Goal: Task Accomplishment & Management: Manage account settings

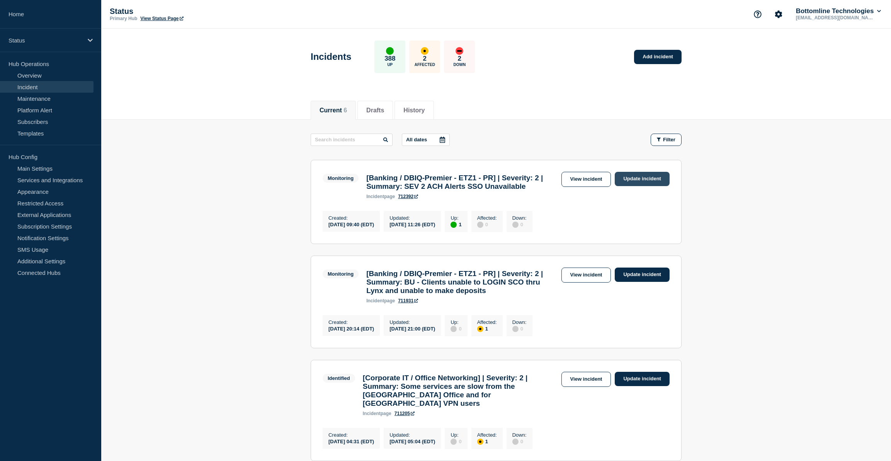
click at [649, 182] on link "Update incident" at bounding box center [642, 179] width 55 height 14
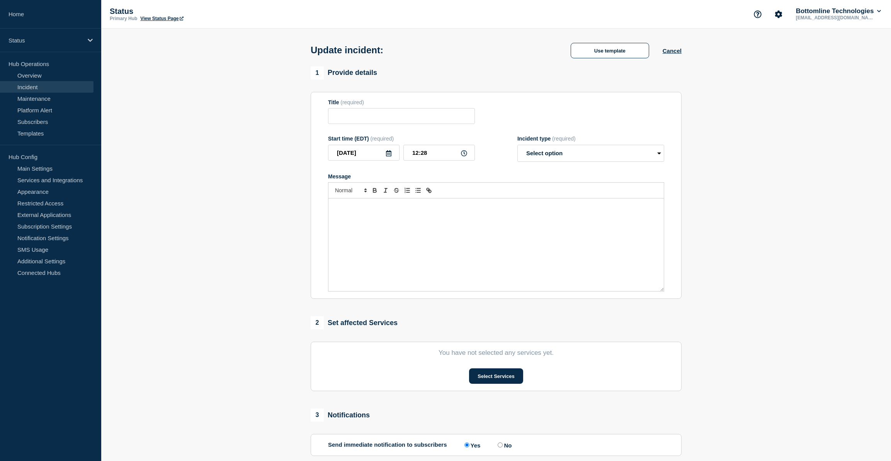
type input "[Banking / DBIQ-Premier - ETZ1 - PR] | Severity: 2 | Summary: SEV 2 ACH Alerts …"
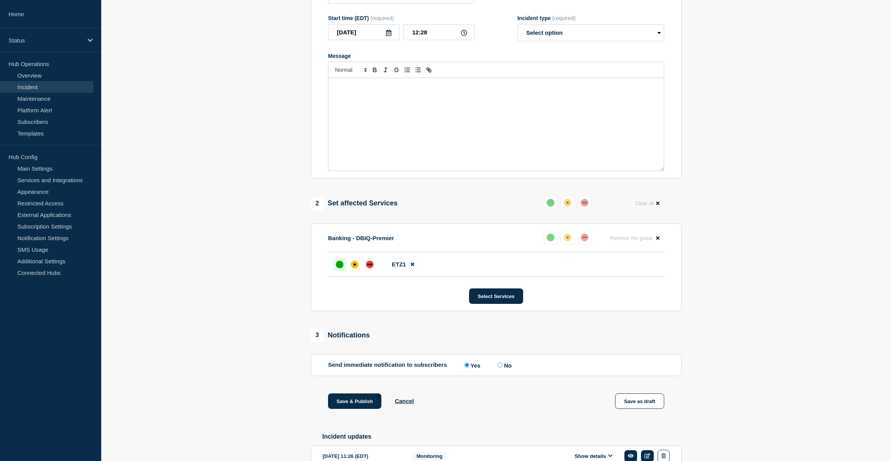
scroll to position [211, 0]
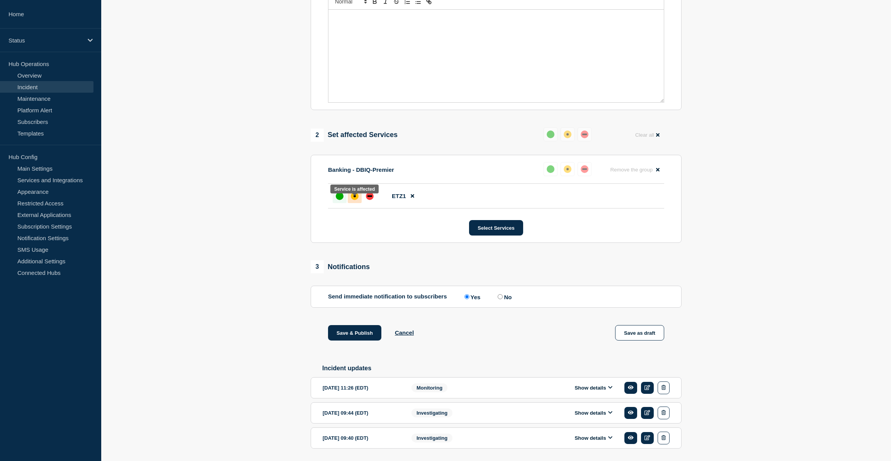
click at [354, 197] on div "affected" at bounding box center [355, 196] width 2 height 2
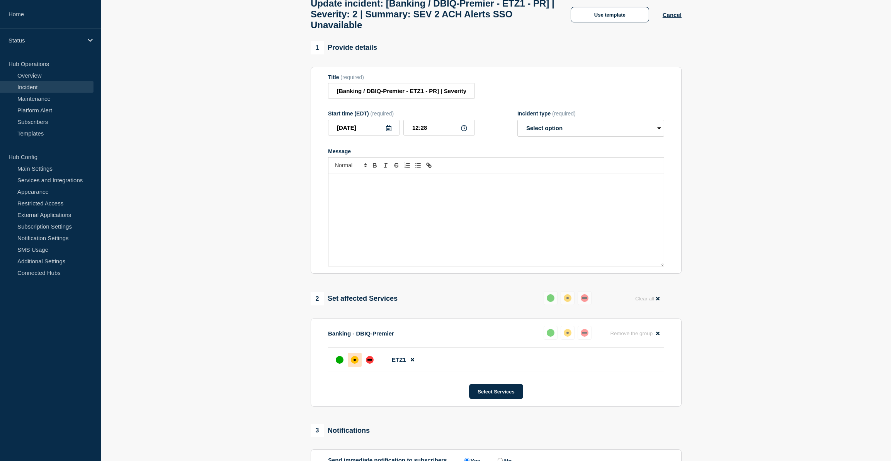
scroll to position [0, 0]
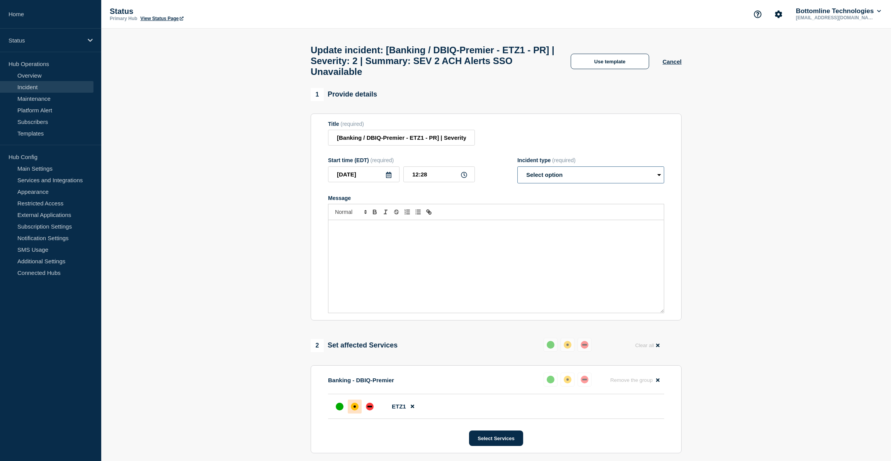
click at [560, 180] on select "Select option Investigating Identified Monitoring Resolved" at bounding box center [590, 175] width 147 height 17
select select "monitoring"
click at [517, 173] on select "Select option Investigating Identified Monitoring Resolved" at bounding box center [590, 175] width 147 height 17
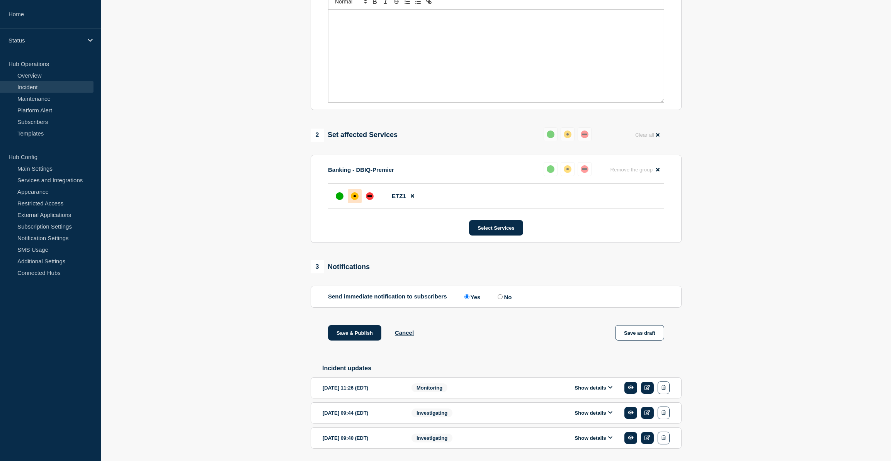
scroll to position [240, 0]
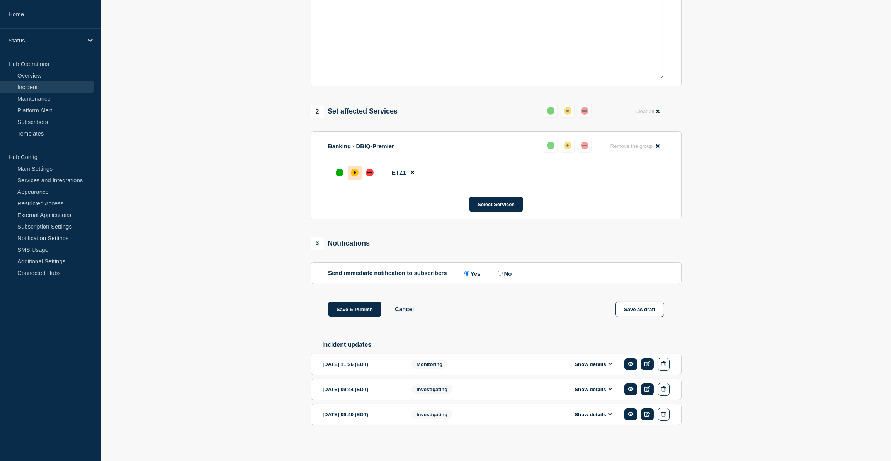
drag, startPoint x: 608, startPoint y: 366, endPoint x: 600, endPoint y: 370, distance: 9.5
click at [609, 366] on icon at bounding box center [610, 364] width 5 height 5
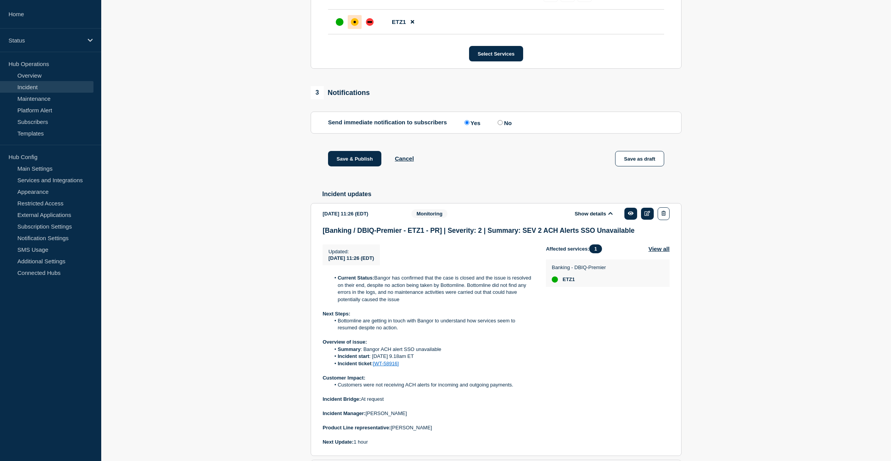
scroll to position [451, 0]
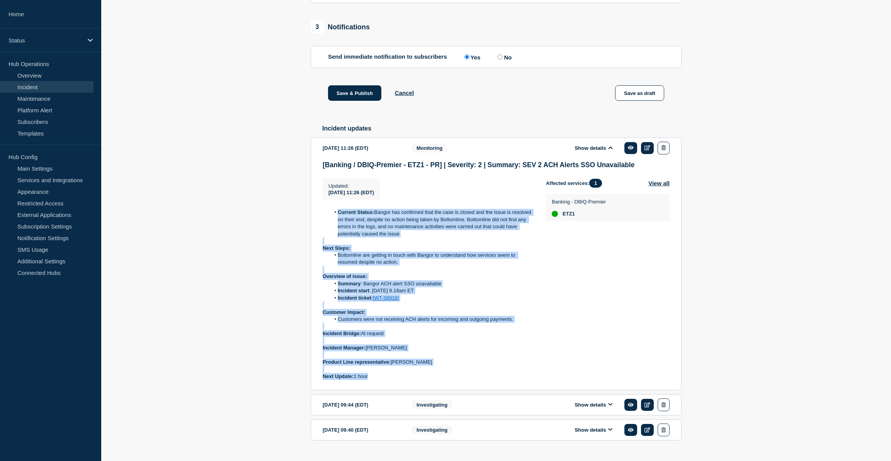
drag, startPoint x: 368, startPoint y: 387, endPoint x: 335, endPoint y: 217, distance: 173.2
click at [335, 217] on div "Updated : 2025-09-09 11:26 (EDT) Updated 2025-09-09 11:26 (EDT) Current Status:…" at bounding box center [434, 279] width 223 height 201
copy div "Current Status: Bangor has confirmed that the case is closed and the issue is r…"
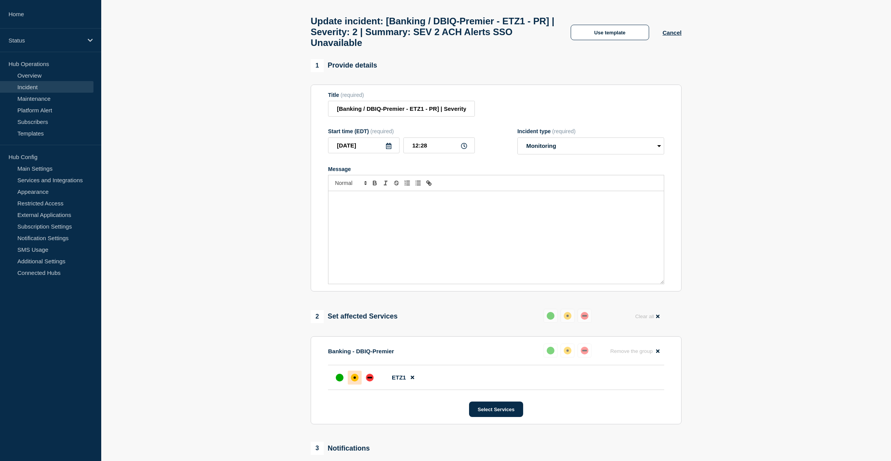
click at [379, 231] on div "Message" at bounding box center [495, 237] width 335 height 93
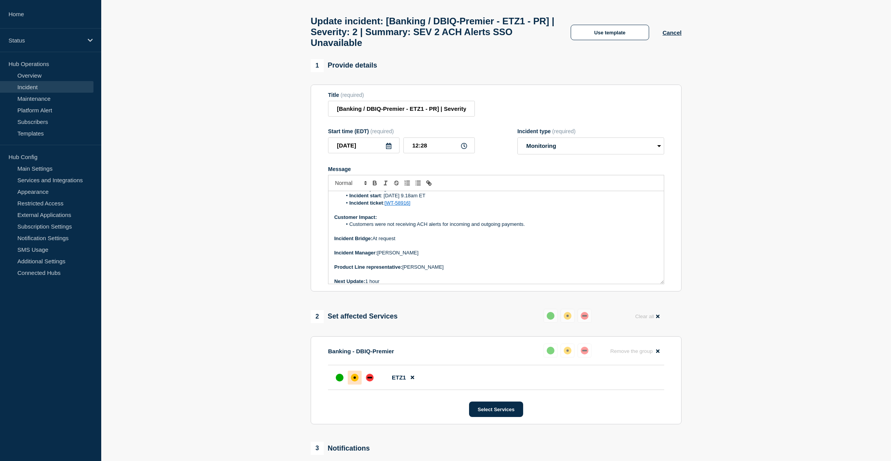
scroll to position [0, 0]
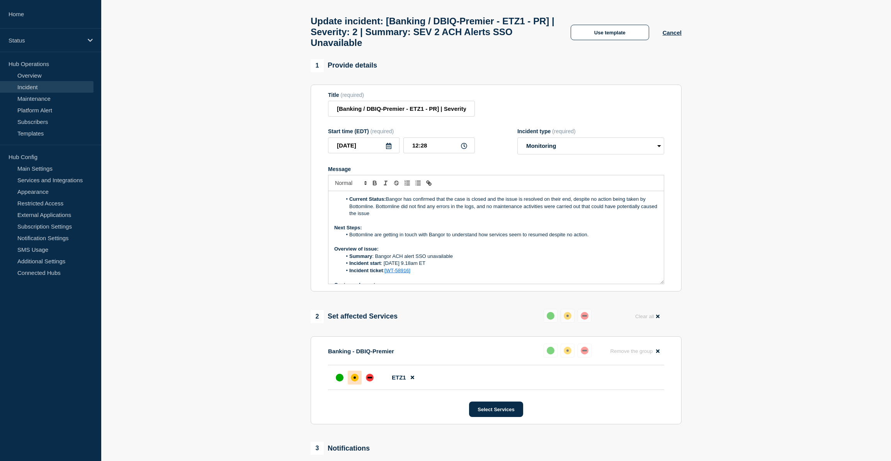
click at [386, 205] on li "Current Status: Bangor has confirmed that the case is closed and the issue is r…" at bounding box center [500, 206] width 316 height 21
drag, startPoint x: 391, startPoint y: 219, endPoint x: 387, endPoint y: 206, distance: 13.7
click at [387, 206] on li "Current Status: Bangor has confirmed that the case is closed and the issue is r…" at bounding box center [500, 206] width 316 height 21
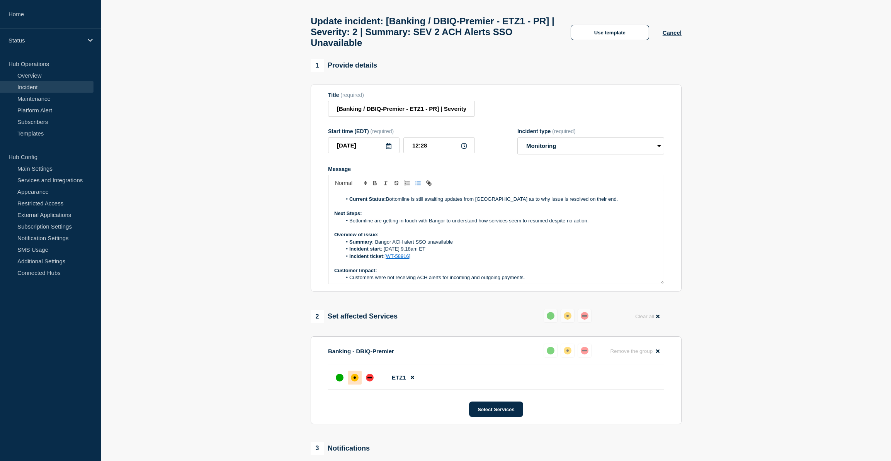
click at [516, 203] on li "Current Status: Bottomline is still awaiting updates from Bangor as to why issu…" at bounding box center [500, 199] width 316 height 7
click at [597, 203] on li "Current Status: Bottomline is still awaiting updates from Bangor as to how issu…" at bounding box center [500, 199] width 316 height 7
drag, startPoint x: 592, startPoint y: 229, endPoint x: 374, endPoint y: 229, distance: 217.5
click at [374, 224] on li "Bottomline are getting in touch with Bangor to understand how services seem to …" at bounding box center [500, 221] width 316 height 7
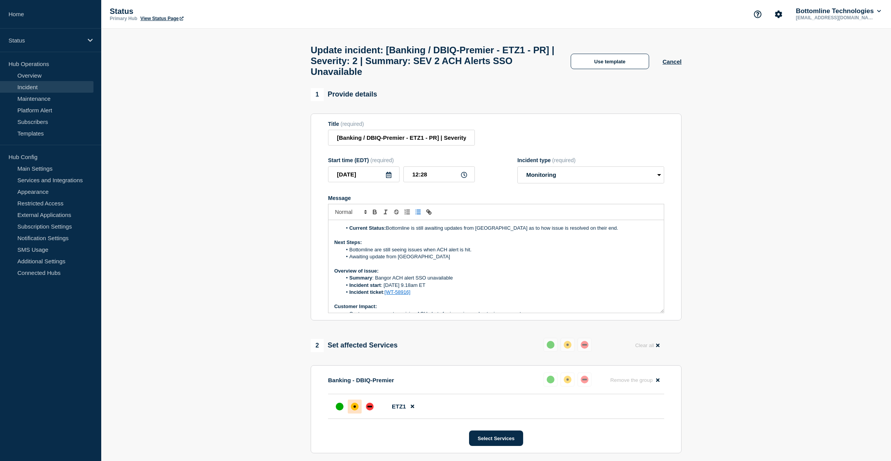
drag, startPoint x: 470, startPoint y: 256, endPoint x: 481, endPoint y: 248, distance: 13.3
click at [470, 253] on li "Bottomline are still seeing issues when ACH alert is hit." at bounding box center [500, 250] width 316 height 7
click at [542, 253] on li "Bottomline are still seeing issues when ACH alert is hit and currently investig…" at bounding box center [500, 250] width 316 height 7
click at [593, 253] on li "Bottomline are still seeing issues when ACH alert is hit and currently investig…" at bounding box center [500, 250] width 316 height 7
click at [587, 253] on li "Bottomline are still seeing issues when ACH alert is hit and currently investig…" at bounding box center [500, 250] width 316 height 7
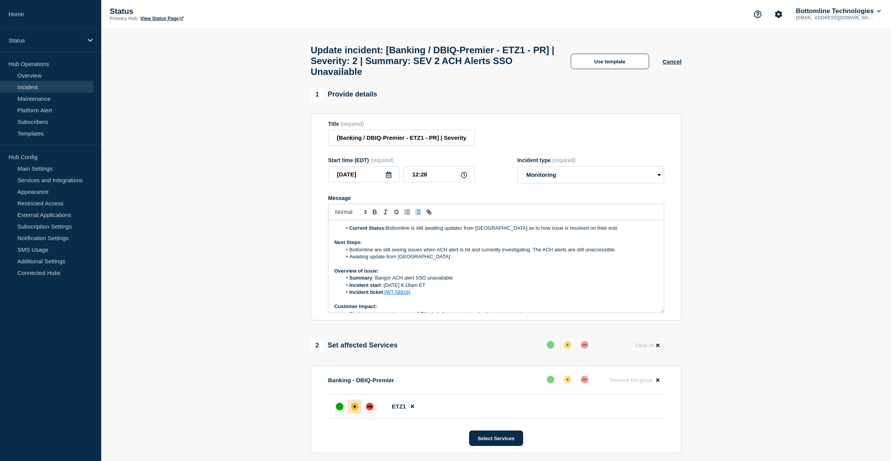
click at [618, 267] on p "Message" at bounding box center [496, 263] width 324 height 7
click at [622, 253] on li "Bottomline are still seeing issues when ACH alert is hit and currently investig…" at bounding box center [500, 250] width 316 height 7
drag, startPoint x: 604, startPoint y: 253, endPoint x: 614, endPoint y: 237, distance: 19.4
click at [614, 232] on li "Current Status: Bottomline is still awaiting updates from Bangor as to how issu…" at bounding box center [500, 228] width 316 height 7
click at [616, 253] on li "Bottomline are still seeing issues when ACH alert is hit and currently investig…" at bounding box center [500, 250] width 316 height 7
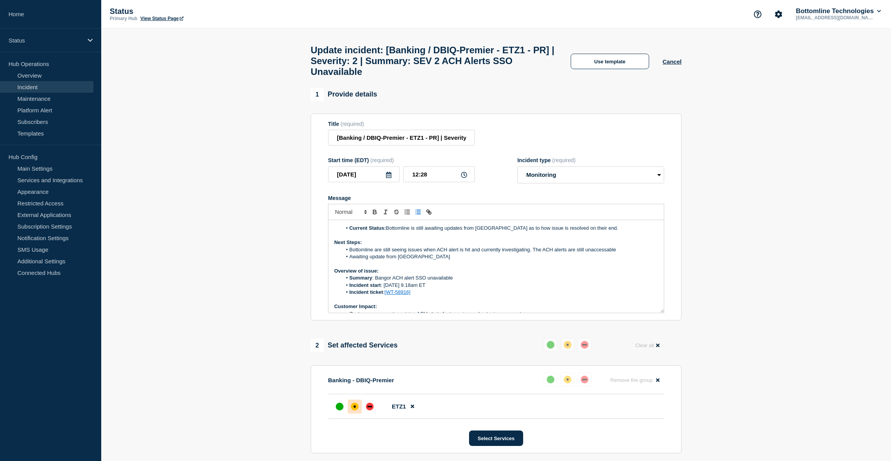
click at [599, 253] on li "Bottomline are still seeing issues when ACH alert is hit and currently investig…" at bounding box center [500, 250] width 316 height 7
drag, startPoint x: 599, startPoint y: 259, endPoint x: 590, endPoint y: 261, distance: 9.5
click at [590, 260] on li "Awaiting update from Bangor" at bounding box center [500, 256] width 316 height 7
click at [622, 253] on li "Bottomline are still seeing issues when ACH alert is hit and currently investig…" at bounding box center [500, 250] width 316 height 7
click at [601, 253] on li "Bottomline are still seeing issues when ACH alert is hit and currently investig…" at bounding box center [500, 250] width 316 height 7
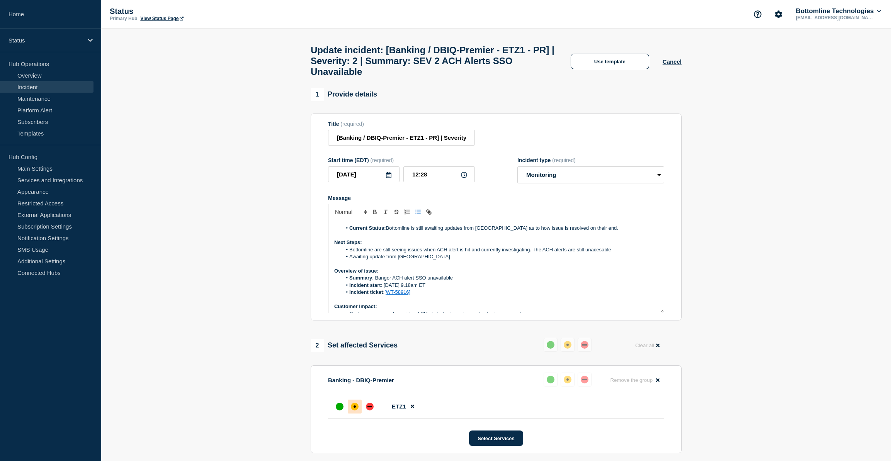
drag, startPoint x: 600, startPoint y: 257, endPoint x: 619, endPoint y: 250, distance: 19.7
click at [619, 246] on p "Next Steps:" at bounding box center [496, 242] width 324 height 7
click at [610, 253] on li "Bottomline are still seeing issues when ACH alert is hit and currently investig…" at bounding box center [500, 250] width 316 height 7
click at [369, 260] on li "Awaiting update from Bangor" at bounding box center [500, 256] width 316 height 7
click at [541, 181] on select "Select option Investigating Identified Monitoring Resolved" at bounding box center [590, 175] width 147 height 17
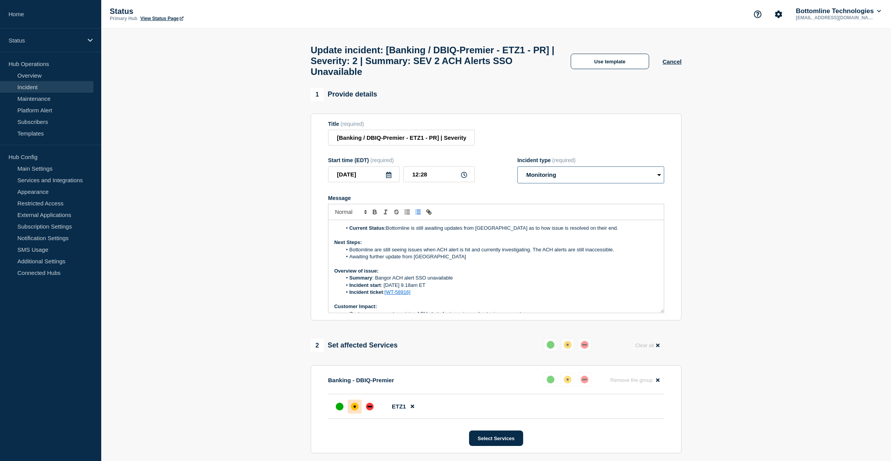
select select "investigating"
click at [517, 173] on select "Select option Investigating Identified Monitoring Resolved" at bounding box center [590, 175] width 147 height 17
click at [440, 260] on li "Awaiting further update from Bangor" at bounding box center [500, 256] width 316 height 7
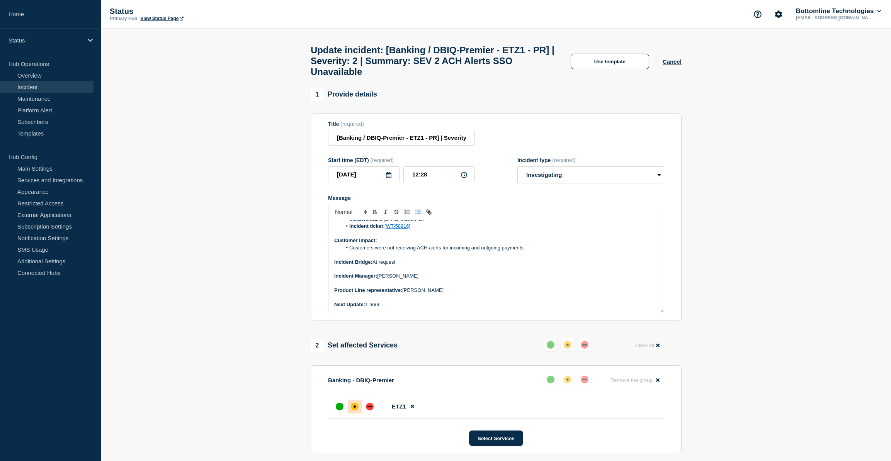
scroll to position [140, 0]
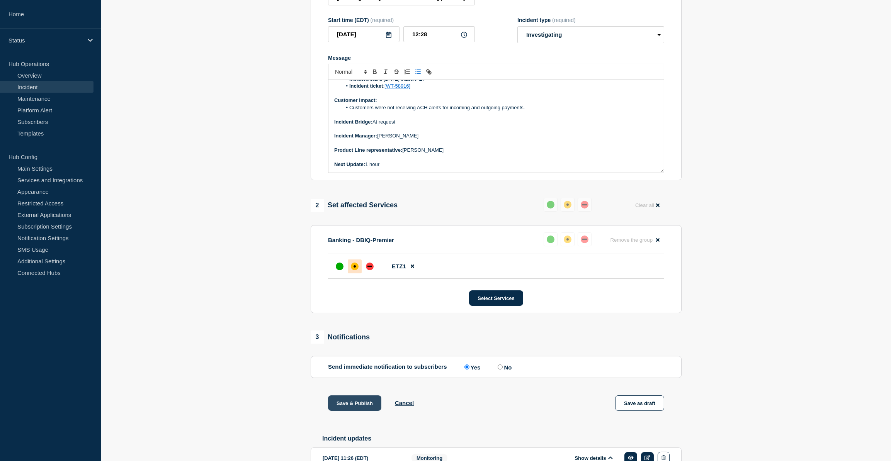
click at [353, 405] on button "Save & Publish" at bounding box center [354, 403] width 53 height 15
